Goal: Communication & Community: Answer question/provide support

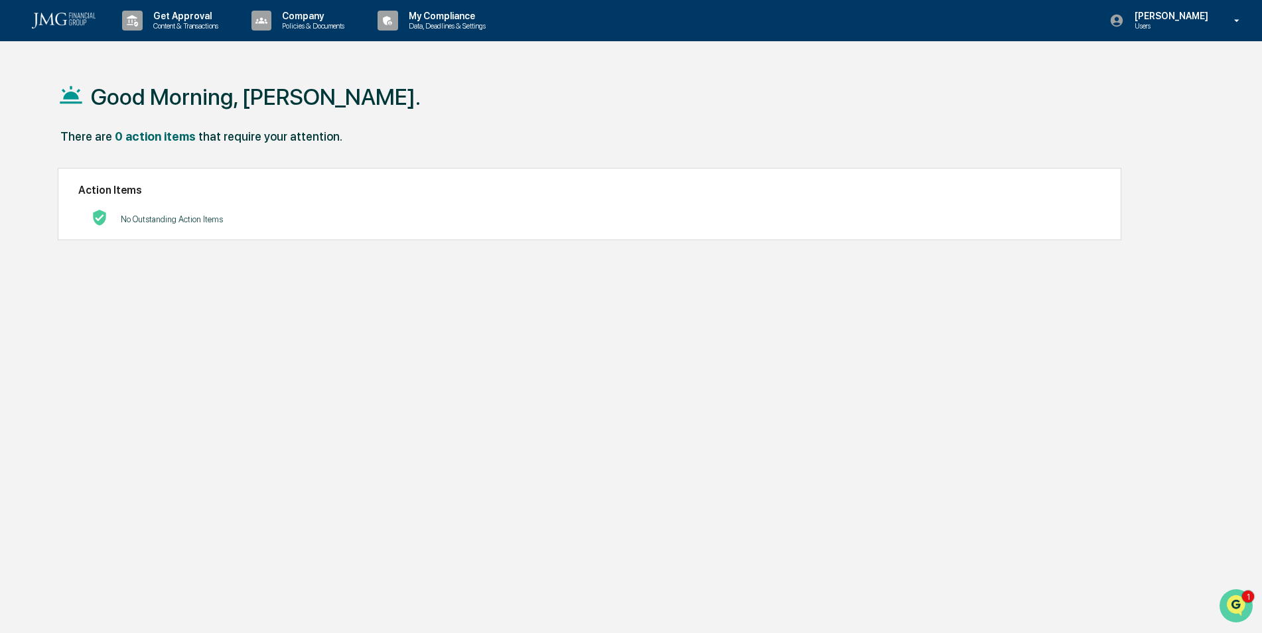
click at [1239, 594] on img "Open customer support" at bounding box center [1235, 605] width 33 height 27
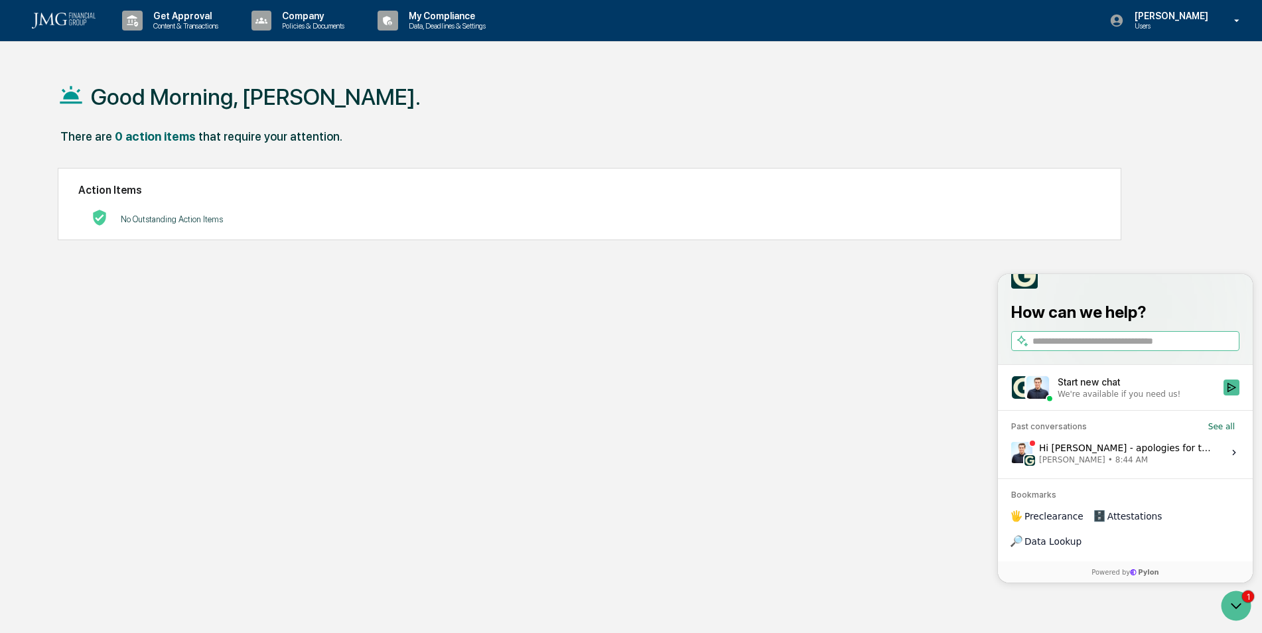
click at [1174, 465] on div "Hi [PERSON_NAME] - apologies for the delay here. Greenboard will have access to…" at bounding box center [1127, 452] width 176 height 25
click at [1011, 453] on button "View issue" at bounding box center [1010, 452] width 1 height 1
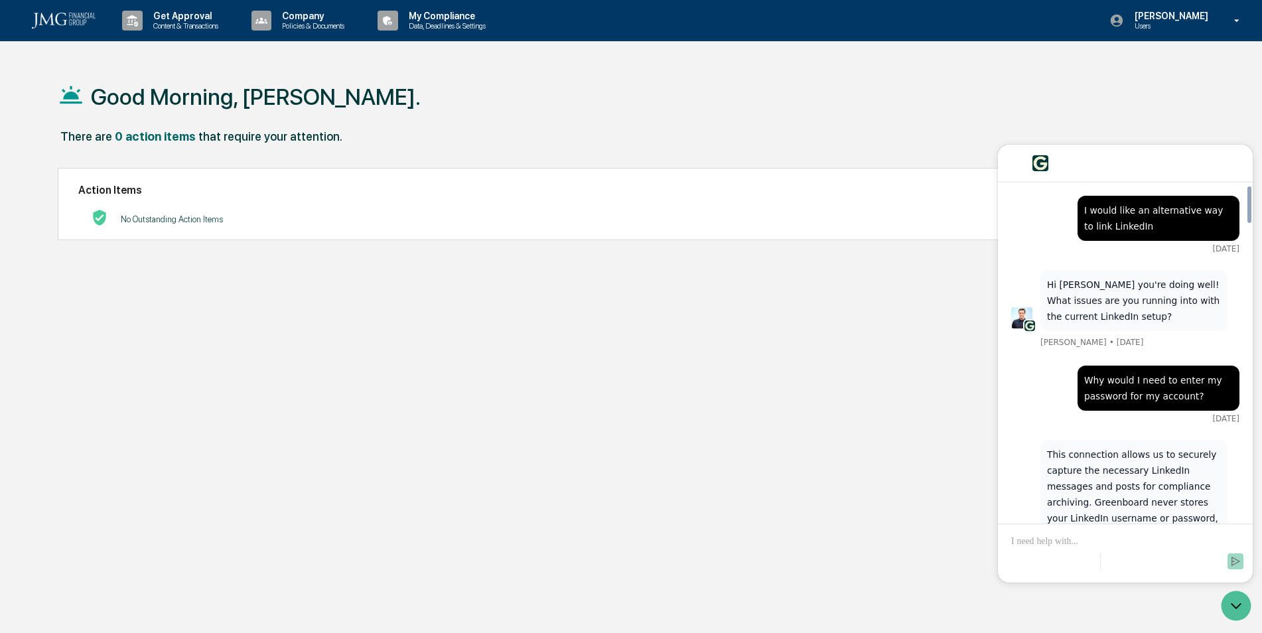
scroll to position [2788, 0]
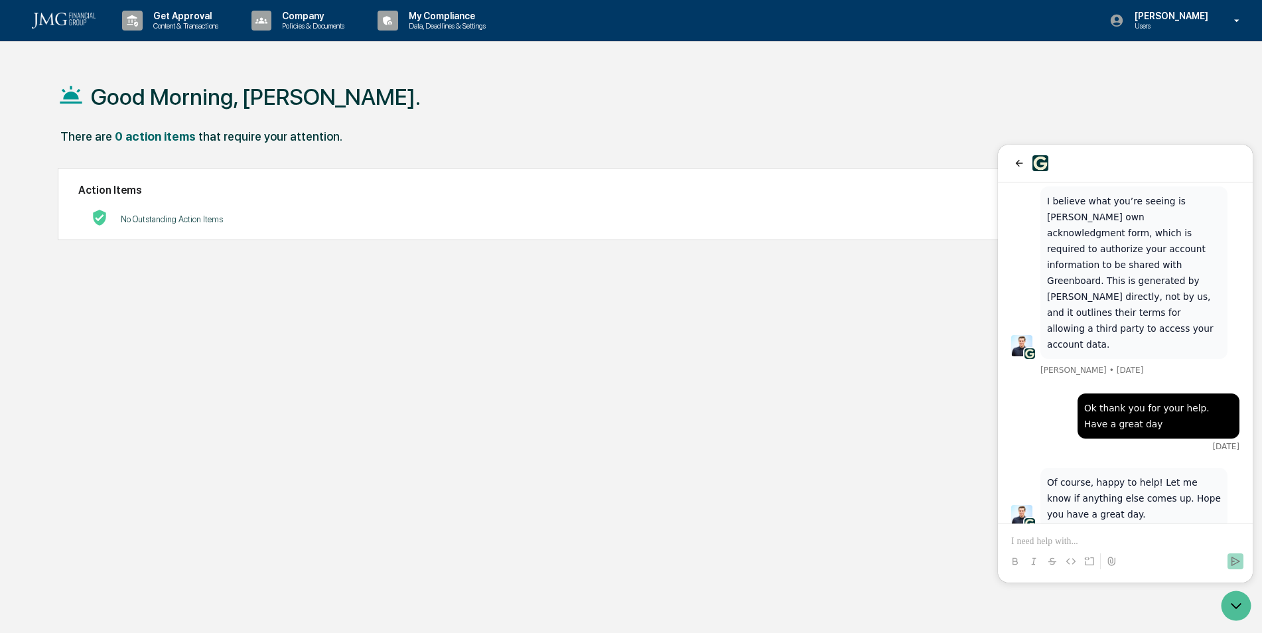
drag, startPoint x: 1116, startPoint y: 402, endPoint x: 1147, endPoint y: 397, distance: 31.5
drag, startPoint x: 1147, startPoint y: 397, endPoint x: 1134, endPoint y: 416, distance: 22.4
drag, startPoint x: 1109, startPoint y: 430, endPoint x: 1144, endPoint y: 428, distance: 35.2
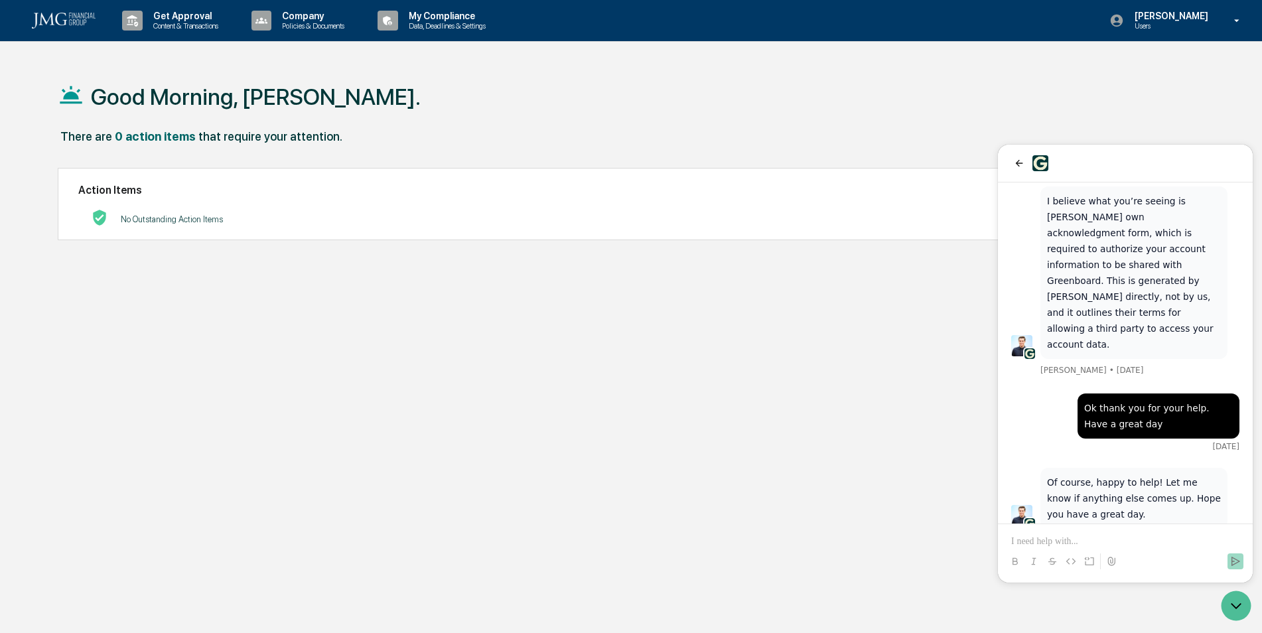
drag, startPoint x: 1144, startPoint y: 428, endPoint x: 1126, endPoint y: 445, distance: 24.9
click at [1093, 535] on p at bounding box center [1125, 541] width 228 height 13
click at [1237, 563] on icon "Send" at bounding box center [1235, 561] width 9 height 9
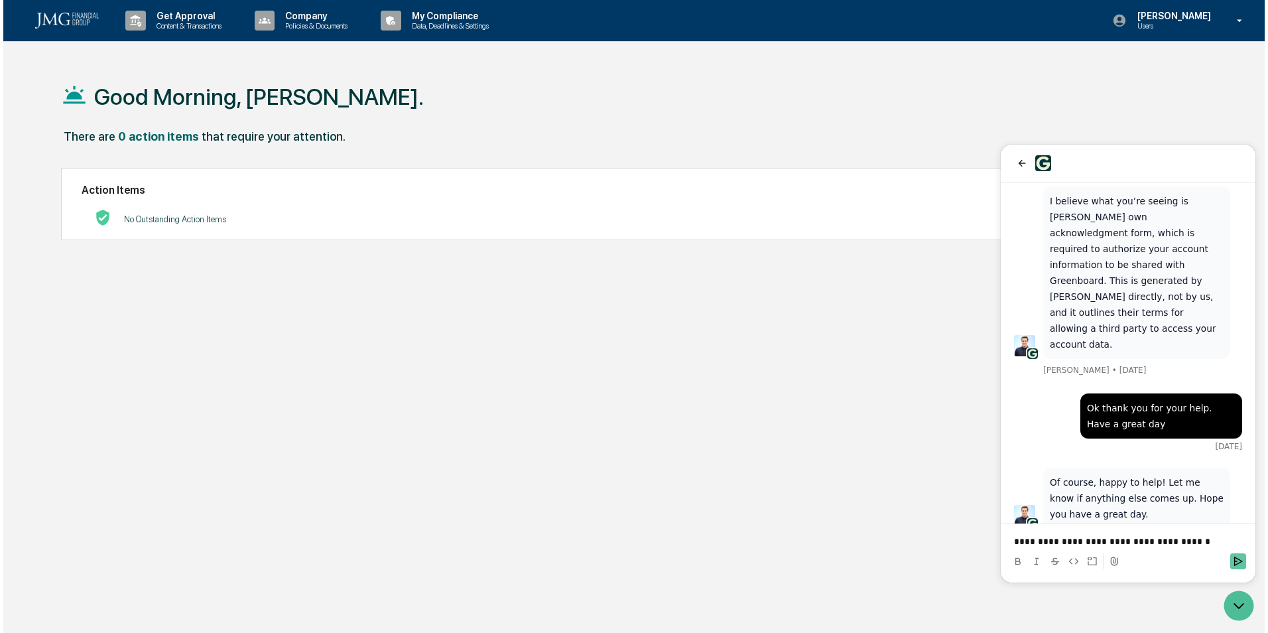
scroll to position [2862, 0]
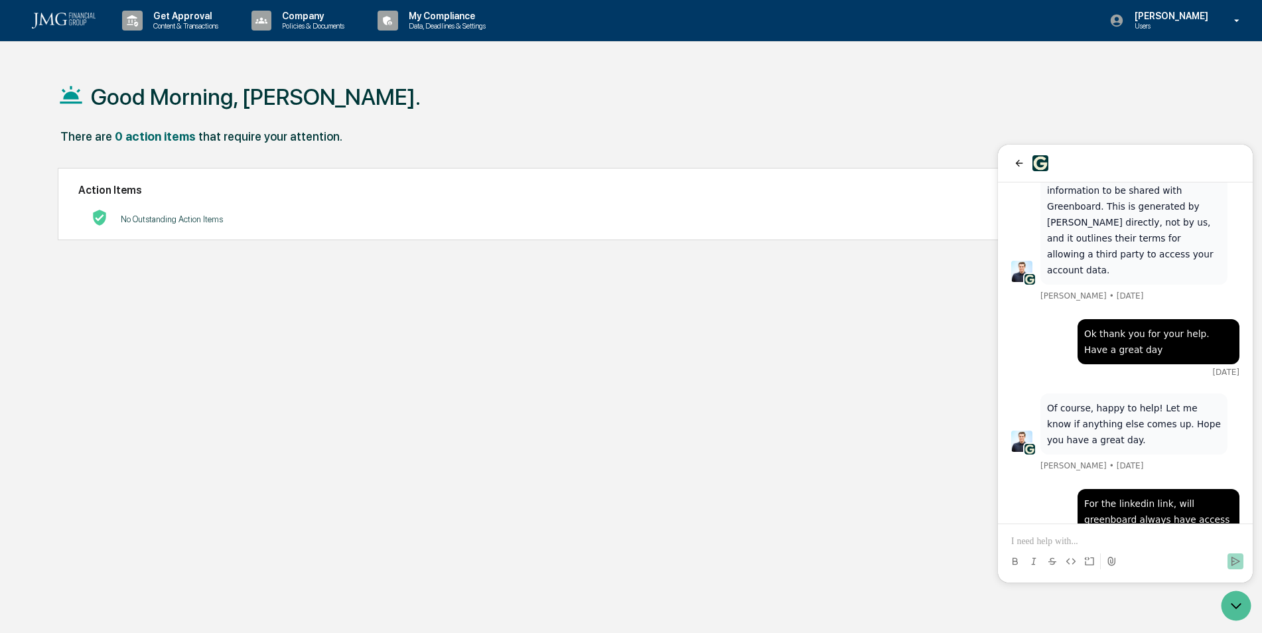
click at [1019, 151] on div at bounding box center [1125, 164] width 255 height 38
click at [1018, 162] on icon "back" at bounding box center [1019, 163] width 7 height 7
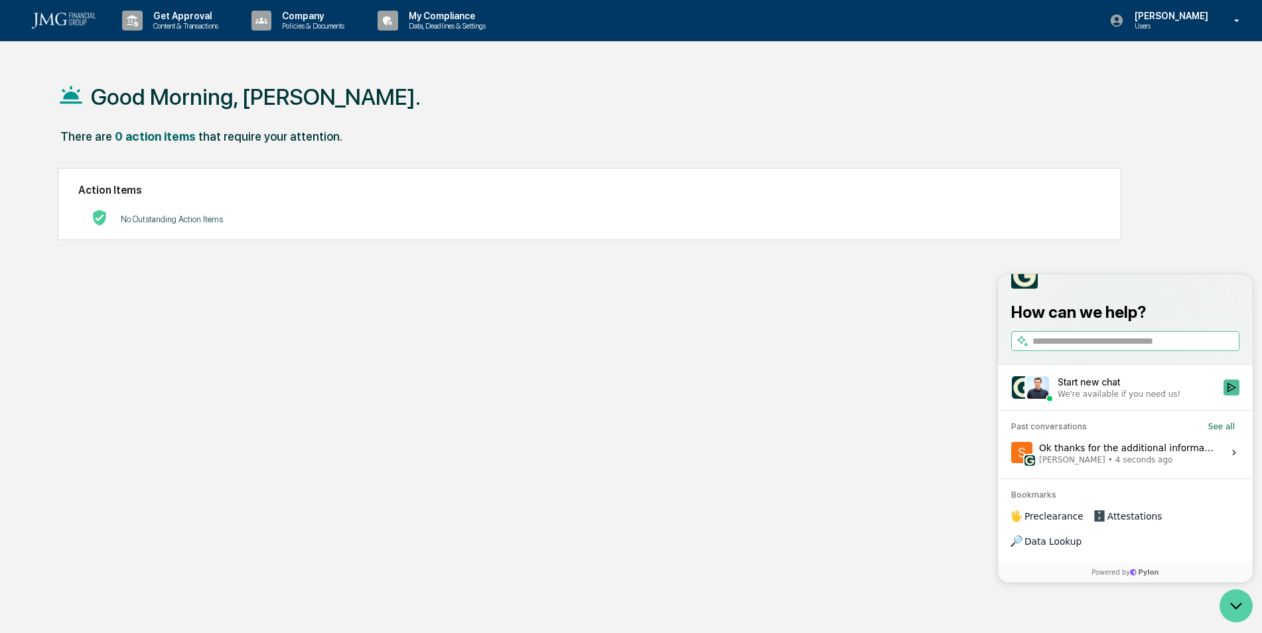
drag, startPoint x: 1244, startPoint y: 606, endPoint x: 1236, endPoint y: 591, distance: 17.5
click at [1243, 604] on icon "Open customer support" at bounding box center [1235, 605] width 33 height 33
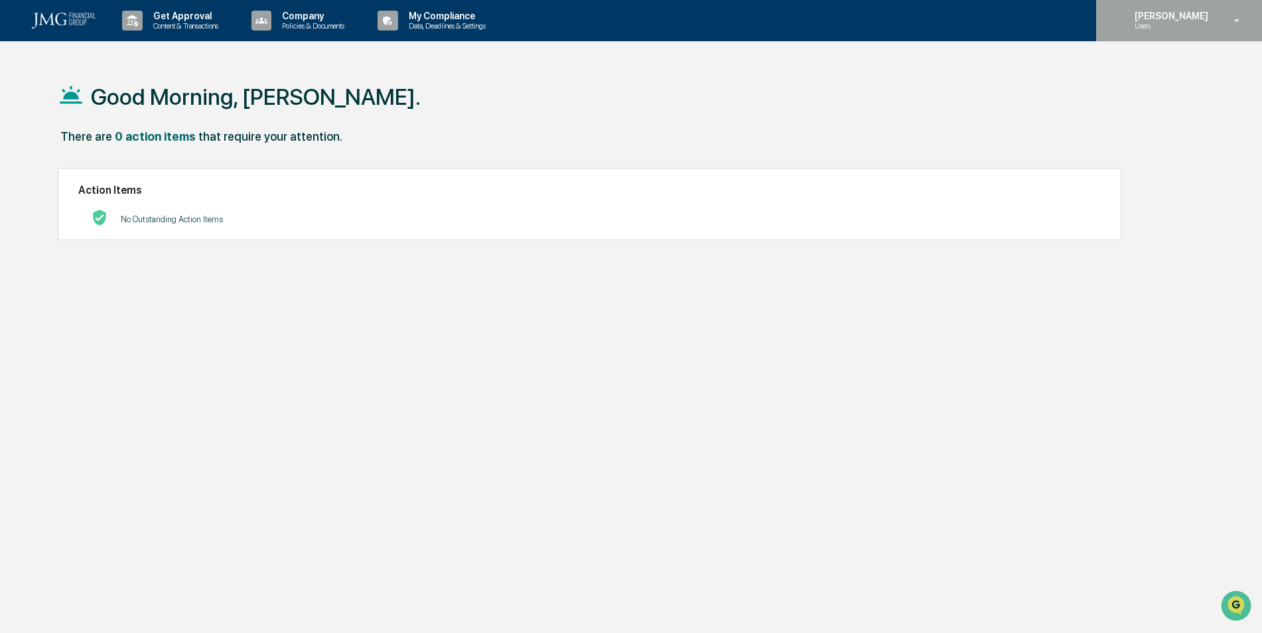
click at [1202, 17] on p "[PERSON_NAME]" at bounding box center [1169, 16] width 91 height 11
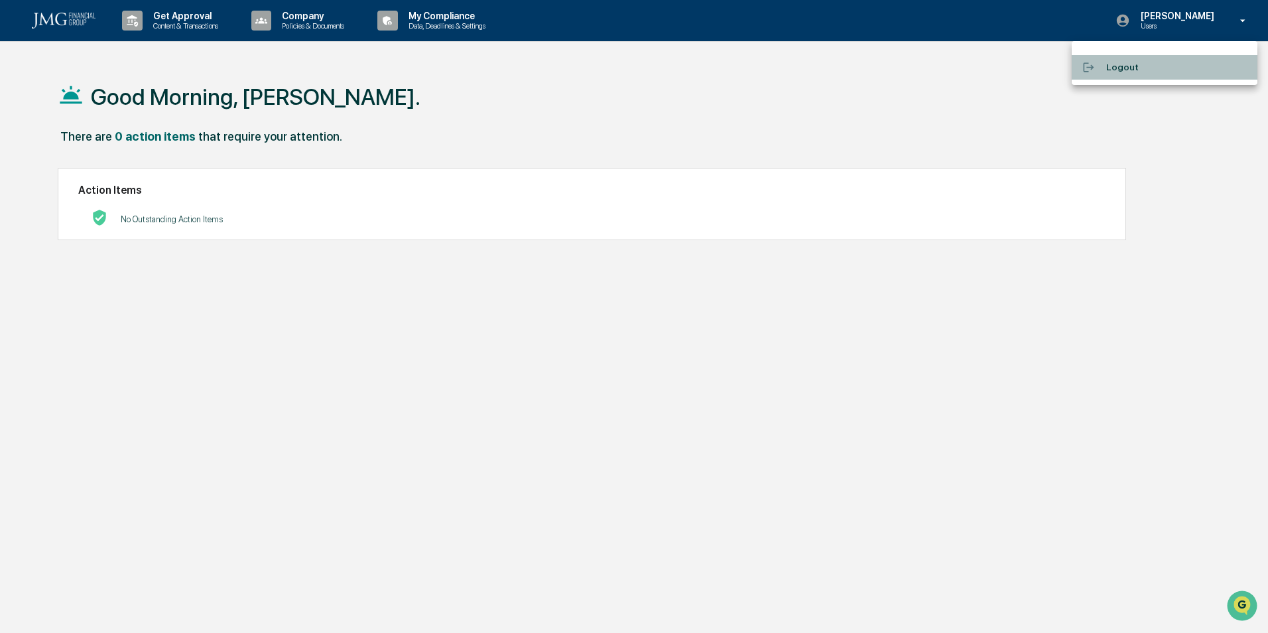
click at [1144, 72] on li "Logout" at bounding box center [1165, 67] width 186 height 25
